Goal: Transaction & Acquisition: Download file/media

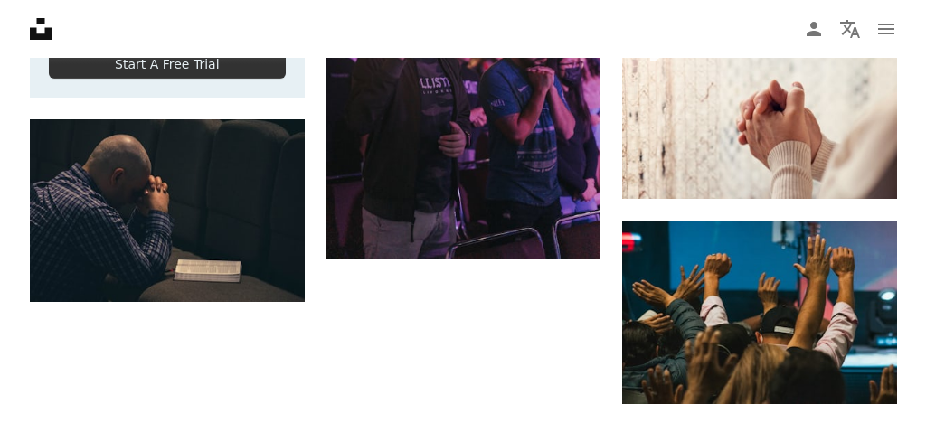
scroll to position [4400, 0]
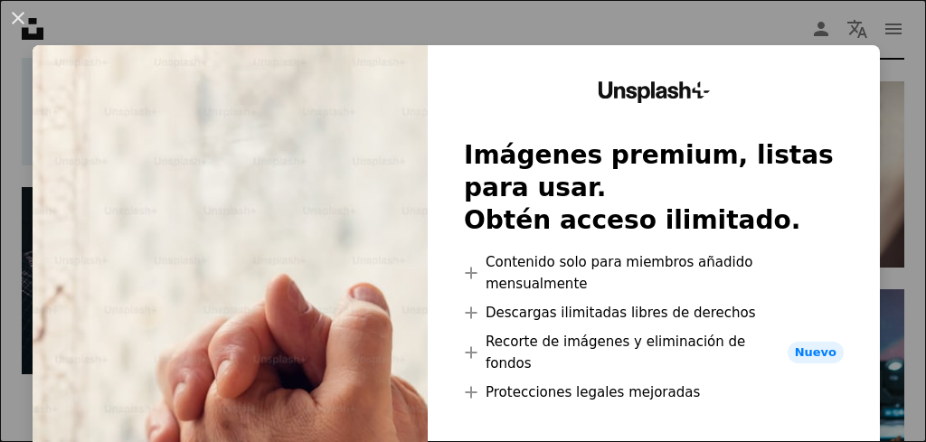
drag, startPoint x: 27, startPoint y: 169, endPoint x: 399, endPoint y: 213, distance: 374.2
click at [26, 226] on div "An X shape Unsplash+ Imágenes premium, listas para usar. Obtén acceso ilimitado…" at bounding box center [463, 221] width 926 height 442
click at [111, 293] on img at bounding box center [161, 280] width 279 height 186
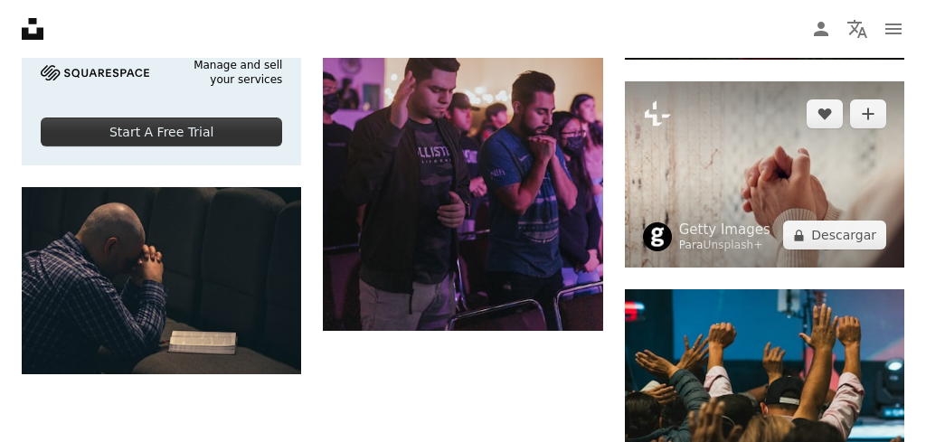
click at [751, 142] on img at bounding box center [764, 174] width 279 height 186
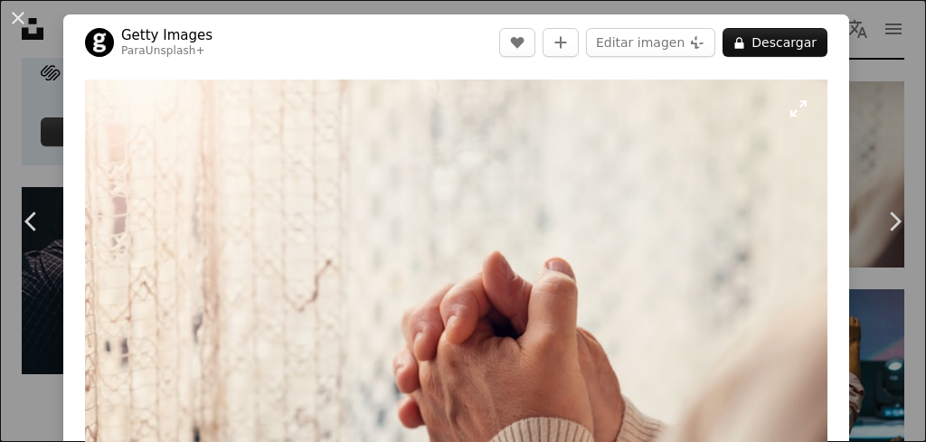
click at [539, 251] on img "Ampliar en esta imagen" at bounding box center [456, 327] width 742 height 495
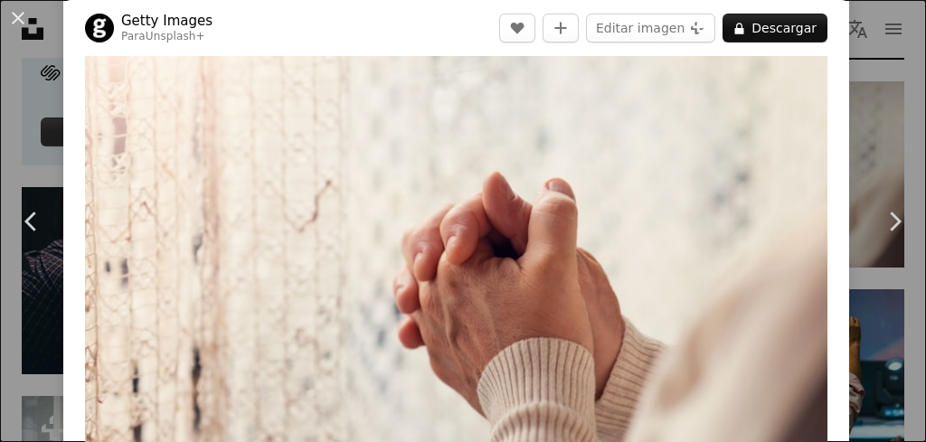
click at [363, 213] on img "Ampliar en esta imagen" at bounding box center [456, 247] width 742 height 495
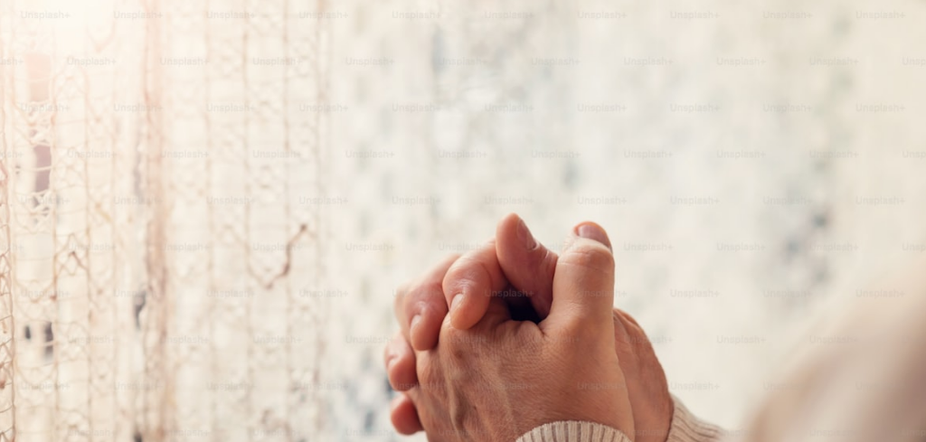
scroll to position [83, 0]
